Goal: Task Accomplishment & Management: Use online tool/utility

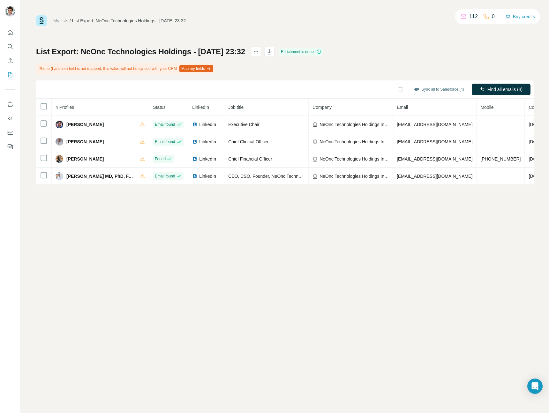
click at [213, 65] on button "Map my fields" at bounding box center [196, 68] width 34 height 7
click at [210, 72] on div "Phone (Landline) field is not mapped, this value will not be synced with your C…" at bounding box center [125, 68] width 178 height 11
click at [212, 70] on button "Map my fields" at bounding box center [196, 68] width 34 height 7
click at [305, 51] on div "Enrichment is done" at bounding box center [301, 52] width 44 height 8
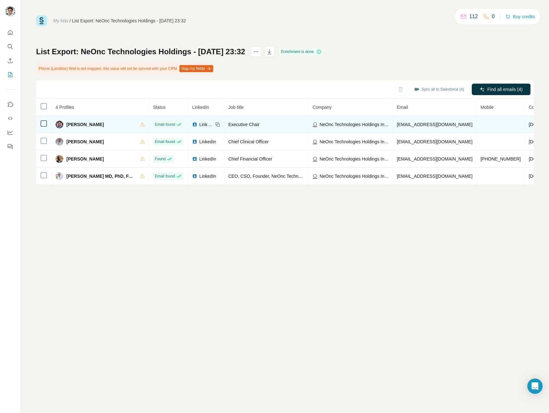
click at [338, 126] on span "NeOnc Technologies Holdings Inc NTHI" at bounding box center [353, 124] width 69 height 6
click at [339, 124] on span "NeOnc Technologies Holdings Inc NTHI" at bounding box center [353, 124] width 69 height 6
drag, startPoint x: 339, startPoint y: 124, endPoint x: 363, endPoint y: 123, distance: 24.9
click at [339, 124] on span "NeOnc Technologies Holdings Inc NTHI" at bounding box center [353, 124] width 69 height 6
click at [380, 127] on span "NeOnc Technologies Holdings Inc NTHI" at bounding box center [353, 124] width 69 height 6
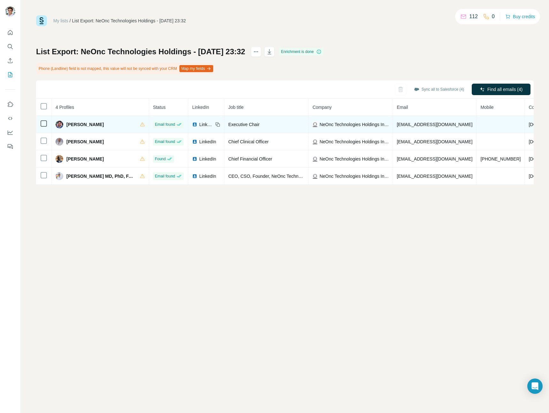
click at [379, 126] on span "NeOnc Technologies Holdings Inc NTHI" at bounding box center [353, 124] width 69 height 6
click at [378, 126] on span "NeOnc Technologies Holdings Inc NTHI" at bounding box center [353, 124] width 69 height 6
click at [377, 126] on span "NeOnc Technologies Holdings Inc NTHI" at bounding box center [353, 124] width 69 height 6
click at [376, 126] on span "NeOnc Technologies Holdings Inc NTHI" at bounding box center [353, 124] width 69 height 6
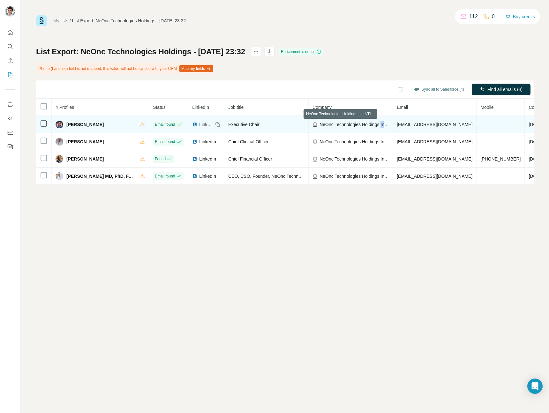
click at [376, 126] on span "NeOnc Technologies Holdings Inc NTHI" at bounding box center [353, 124] width 69 height 6
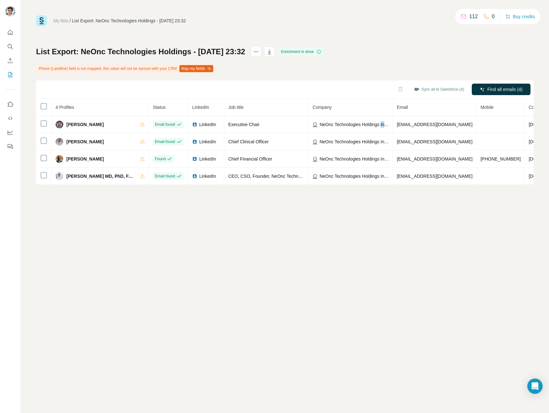
click at [0, 413] on div at bounding box center [0, 413] width 0 height 0
